Goal: Task Accomplishment & Management: Manage account settings

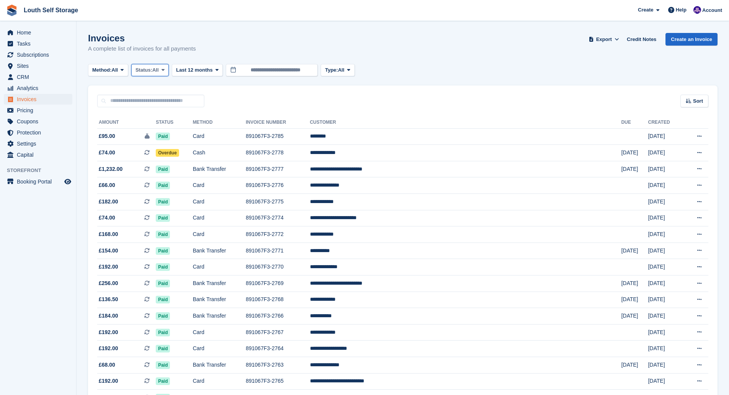
click at [164, 72] on icon at bounding box center [163, 69] width 3 height 5
click at [151, 129] on link "Open" at bounding box center [168, 130] width 67 height 14
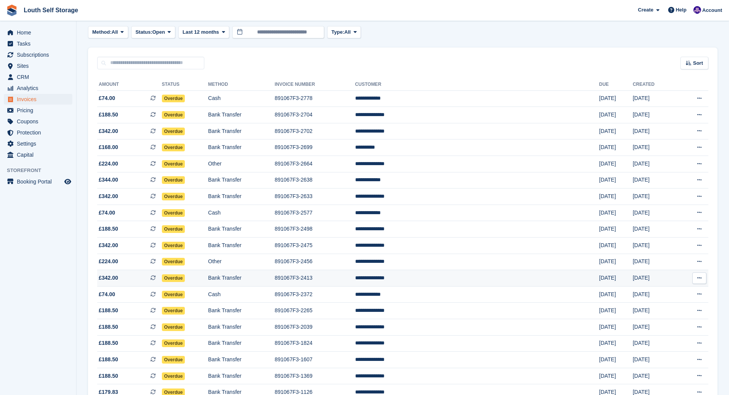
scroll to position [38, 0]
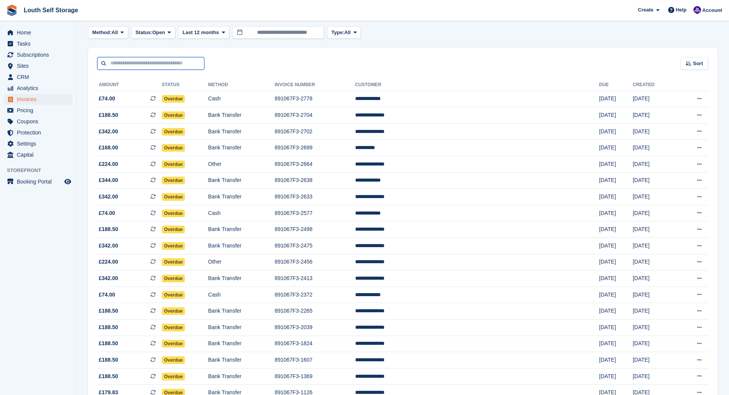
click at [119, 61] on input "text" at bounding box center [150, 63] width 107 height 13
drag, startPoint x: 28, startPoint y: 55, endPoint x: 61, endPoint y: 59, distance: 33.1
click at [29, 55] on span "Subscriptions" at bounding box center [40, 54] width 46 height 11
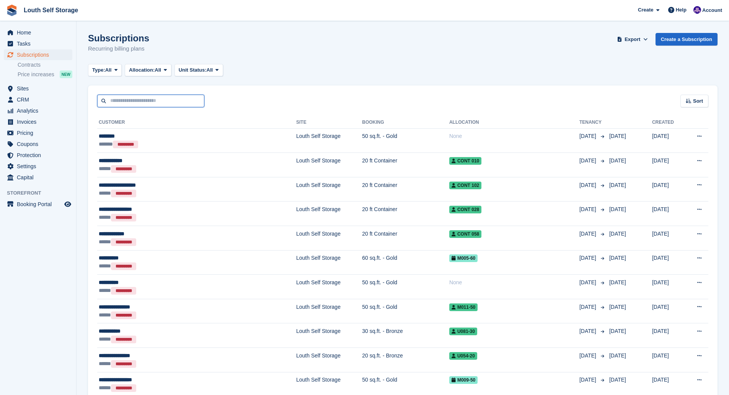
click at [126, 101] on input "text" at bounding box center [150, 101] width 107 height 13
type input "****"
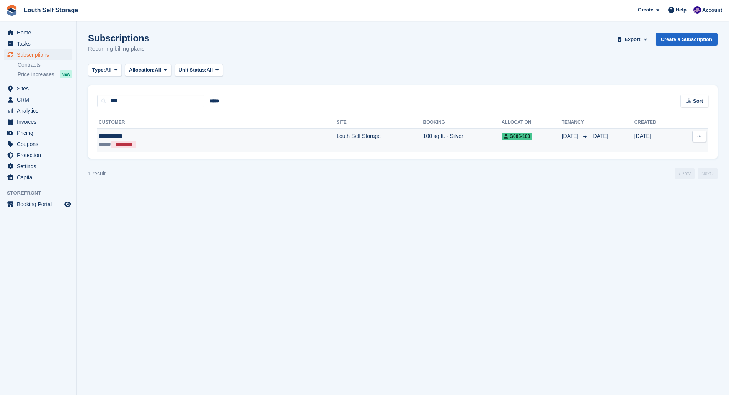
click at [154, 134] on div "**********" at bounding box center [159, 136] width 121 height 8
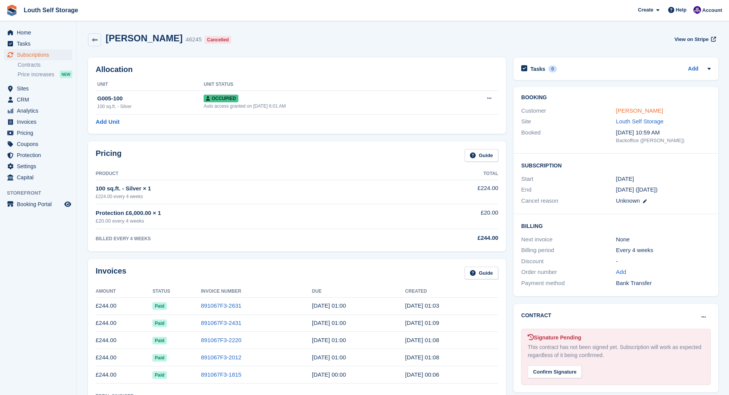
click at [626, 108] on link "[PERSON_NAME]" at bounding box center [639, 110] width 47 height 7
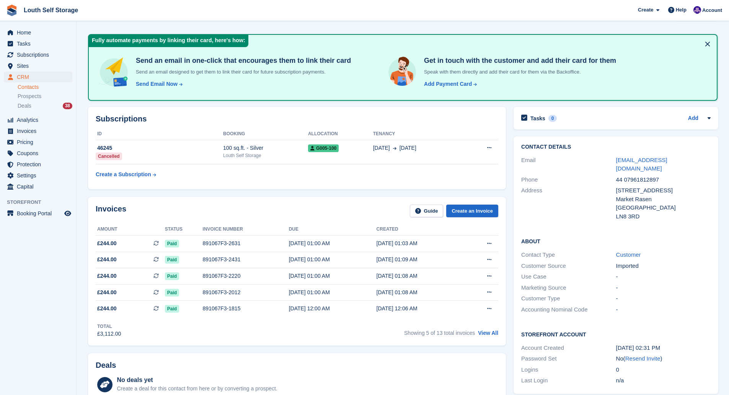
scroll to position [38, 0]
